Goal: Task Accomplishment & Management: Complete application form

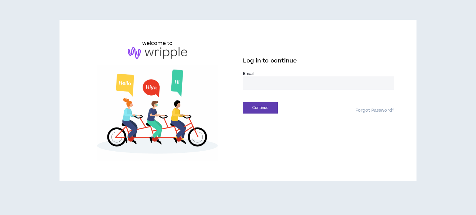
click at [302, 83] on input "email" at bounding box center [318, 82] width 151 height 13
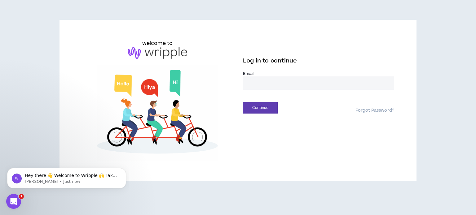
type input "**********"
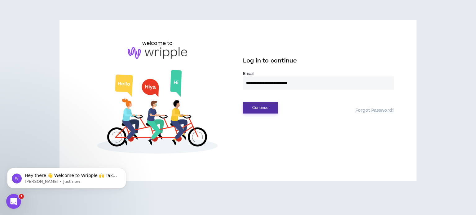
click at [269, 109] on button "Continue" at bounding box center [260, 107] width 35 height 11
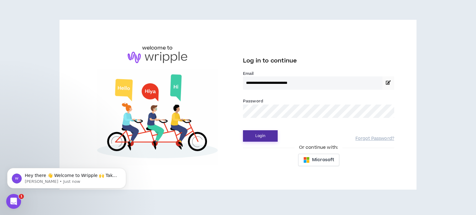
click at [251, 135] on button "Login" at bounding box center [260, 135] width 35 height 11
click at [267, 135] on button "Login" at bounding box center [260, 135] width 35 height 11
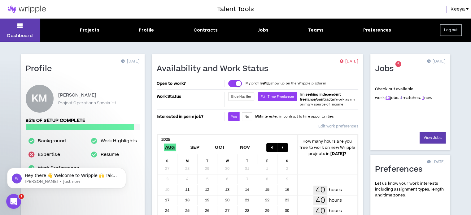
click at [400, 96] on link "1" at bounding box center [401, 98] width 2 height 6
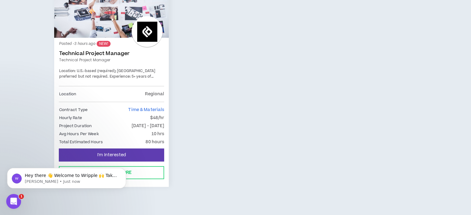
scroll to position [136, 0]
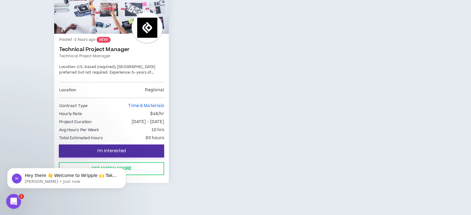
click at [134, 150] on button "I'm Interested" at bounding box center [111, 151] width 105 height 13
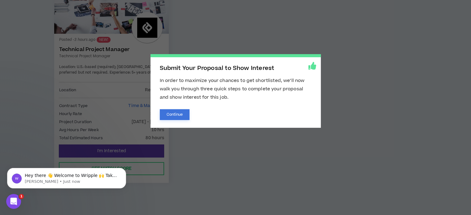
click at [171, 114] on button "Continue" at bounding box center [175, 114] width 30 height 11
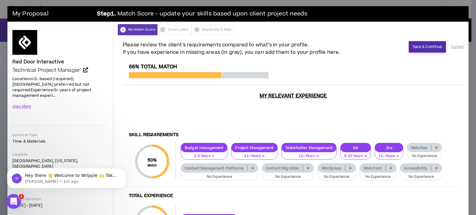
click at [421, 46] on button "Save & Continue" at bounding box center [426, 46] width 37 height 11
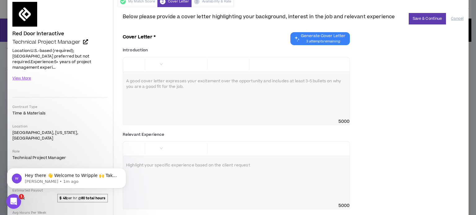
scroll to position [26, 0]
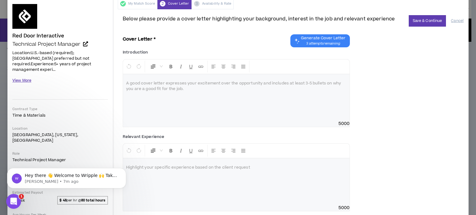
click at [26, 75] on button "View More" at bounding box center [21, 80] width 19 height 11
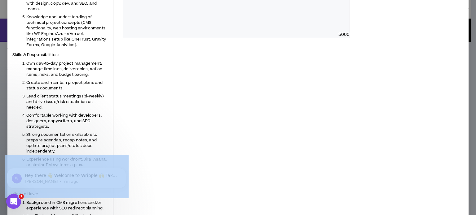
scroll to position [249, 0]
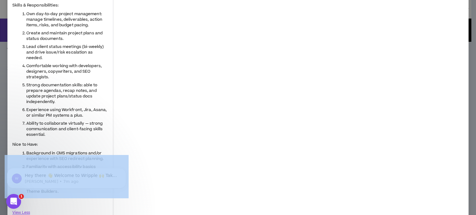
drag, startPoint x: 16, startPoint y: 190, endPoint x: 89, endPoint y: 160, distance: 78.8
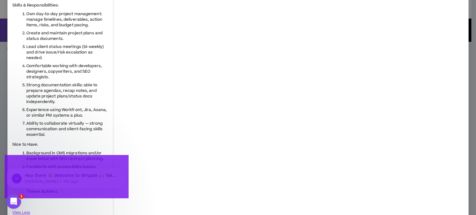
click at [59, 195] on body "Hey there 👋 Welcome to Wripple 🙌 Take a look around! If you have any questions,…" at bounding box center [66, 177] width 119 height 38
click at [32, 178] on p "Hey there 👋 Welcome to Wripple 🙌 Take a look around! If you have any questions,…" at bounding box center [72, 176] width 94 height 6
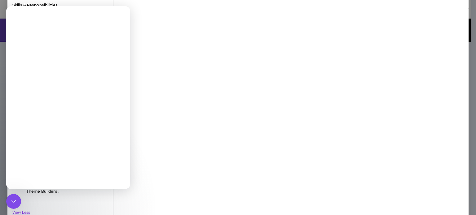
scroll to position [0, 0]
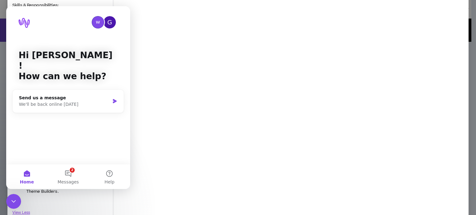
click at [23, 23] on img "Intercom messenger" at bounding box center [24, 23] width 11 height 10
click at [14, 200] on icon "Close Intercom Messenger" at bounding box center [13, 201] width 7 height 7
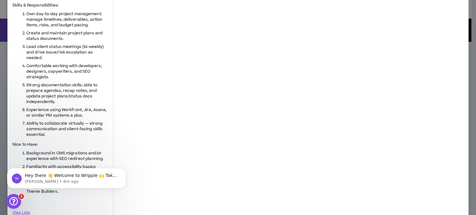
click at [67, 150] on span "Background in CMS migrations and/or experience with SEO redirect planning." at bounding box center [64, 155] width 77 height 11
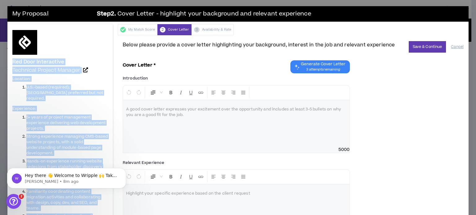
drag, startPoint x: 59, startPoint y: 121, endPoint x: 17, endPoint y: 52, distance: 80.4
copy div "Red Door Interactive Technical Project Manager Location: U.S.-based (required);…"
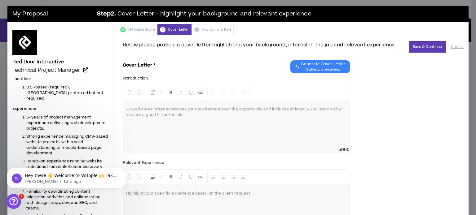
drag, startPoint x: 184, startPoint y: 118, endPoint x: 140, endPoint y: 105, distance: 45.8
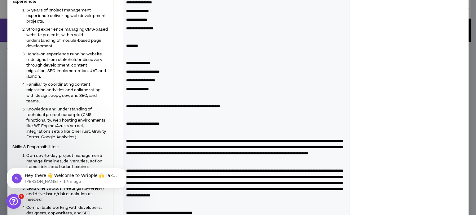
scroll to position [102, 0]
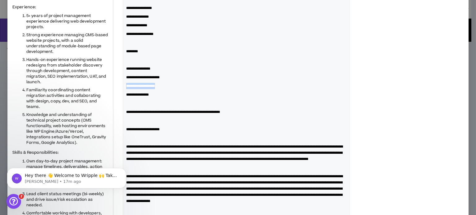
drag, startPoint x: 171, startPoint y: 85, endPoint x: 126, endPoint y: 84, distance: 44.6
click at [126, 84] on p "**********" at bounding box center [236, 86] width 220 height 6
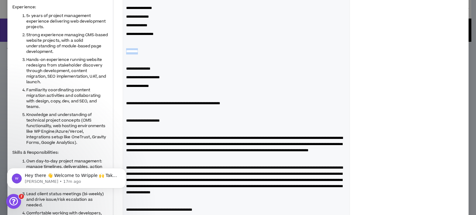
drag, startPoint x: 142, startPoint y: 50, endPoint x: 119, endPoint y: 46, distance: 23.6
drag, startPoint x: 313, startPoint y: 0, endPoint x: 316, endPoint y: 28, distance: 28.0
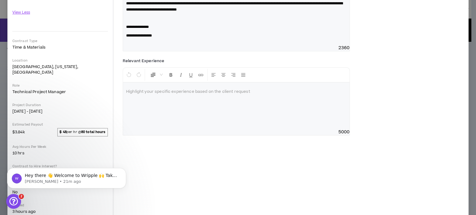
scroll to position [451, 0]
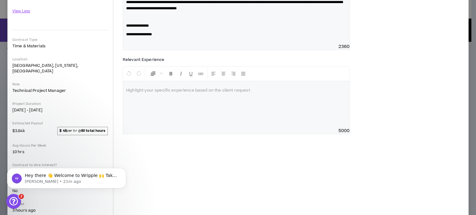
click at [241, 128] on div at bounding box center [236, 104] width 226 height 46
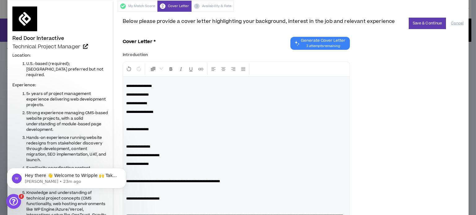
scroll to position [0, 0]
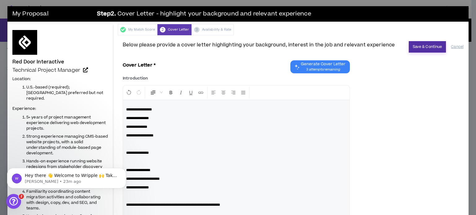
click at [409, 46] on button "Save & Continue" at bounding box center [426, 46] width 37 height 11
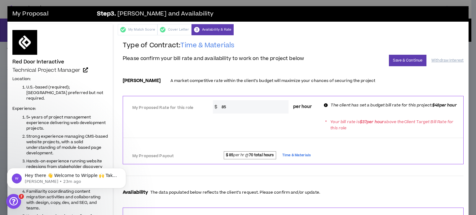
click at [232, 108] on input "85" at bounding box center [253, 106] width 70 height 13
drag, startPoint x: 232, startPoint y: 108, endPoint x: 198, endPoint y: 107, distance: 33.5
drag, startPoint x: 198, startPoint y: 107, endPoint x: 224, endPoint y: 110, distance: 26.2
click at [224, 110] on input "85" at bounding box center [253, 106] width 70 height 13
type input "8"
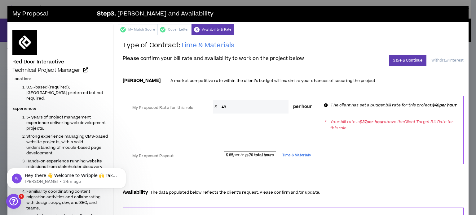
drag, startPoint x: 473, startPoint y: 45, endPoint x: 369, endPoint y: 48, distance: 103.5
click at [369, 48] on h2 "Type of Contract: Time & Materials" at bounding box center [293, 48] width 341 height 14
click at [264, 112] on input "48" at bounding box center [253, 106] width 70 height 13
type input "48"
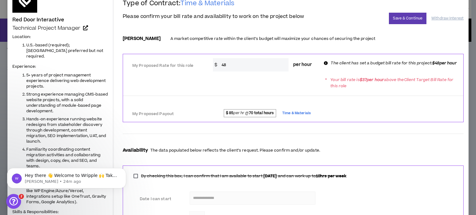
scroll to position [18, 0]
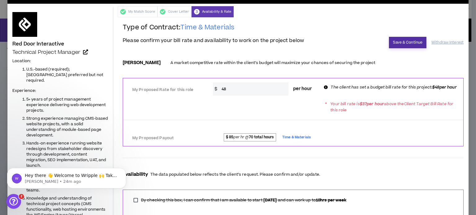
click at [407, 43] on button "Save & Continue" at bounding box center [407, 42] width 37 height 11
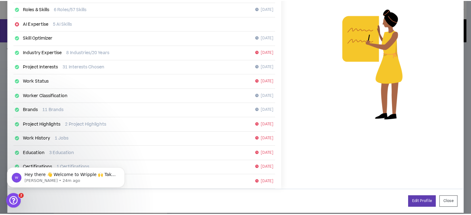
scroll to position [109, 0]
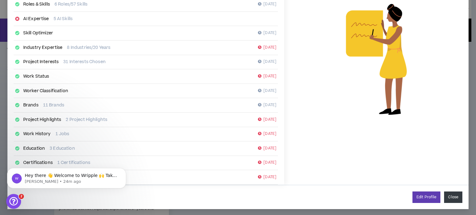
click at [452, 198] on button "Close" at bounding box center [453, 197] width 18 height 11
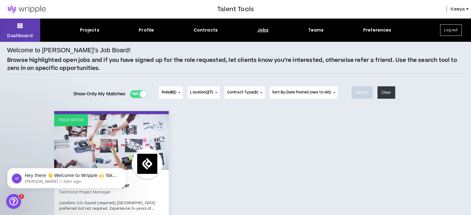
click at [165, 95] on span "Role ( 62 )" at bounding box center [168, 93] width 15 height 6
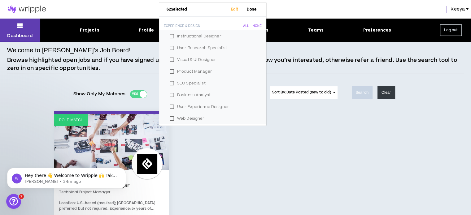
click at [238, 155] on div "Role Match Posted - 3 hours ago NEW! Technical Project Manager Technical Projec…" at bounding box center [236, 219] width 372 height 216
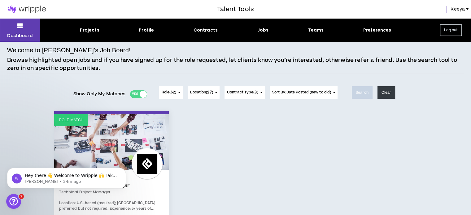
click at [172, 93] on span "62" at bounding box center [173, 92] width 4 height 5
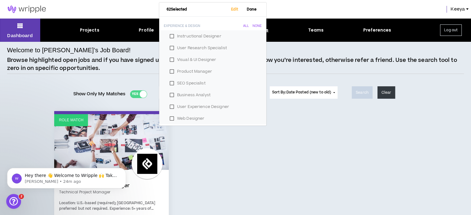
click at [290, 136] on div "Role Match Posted - 3 hours ago NEW! Technical Project Manager Technical Projec…" at bounding box center [236, 219] width 372 height 216
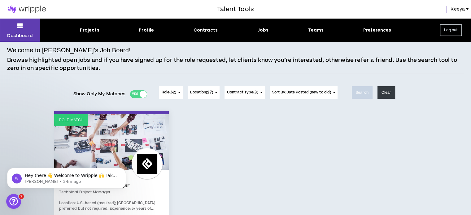
click at [260, 31] on div "Jobs" at bounding box center [262, 30] width 11 height 7
click at [261, 30] on div "Jobs" at bounding box center [262, 30] width 11 height 7
click at [262, 29] on div "Jobs" at bounding box center [262, 30] width 11 height 7
click at [86, 29] on div "Projects" at bounding box center [90, 30] width 20 height 7
